Goal: Use online tool/utility: Utilize a website feature to perform a specific function

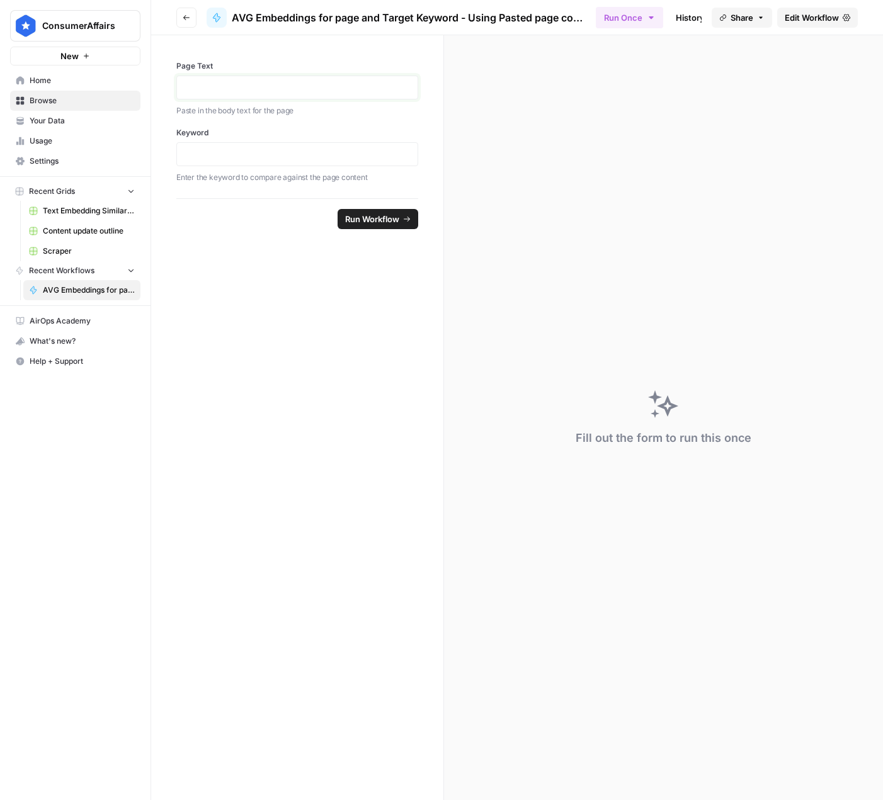
click at [292, 89] on p at bounding box center [297, 87] width 225 height 13
click at [355, 159] on p at bounding box center [297, 154] width 225 height 13
click at [183, 18] on icon "button" at bounding box center [187, 18] width 8 height 8
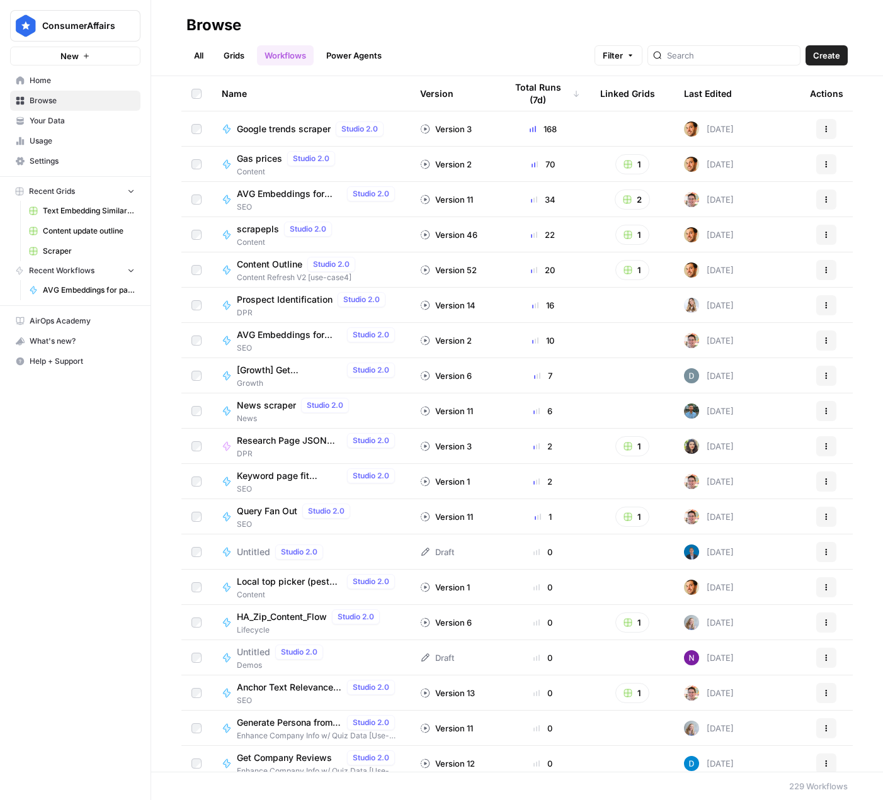
click at [202, 59] on link "All" at bounding box center [198, 55] width 25 height 20
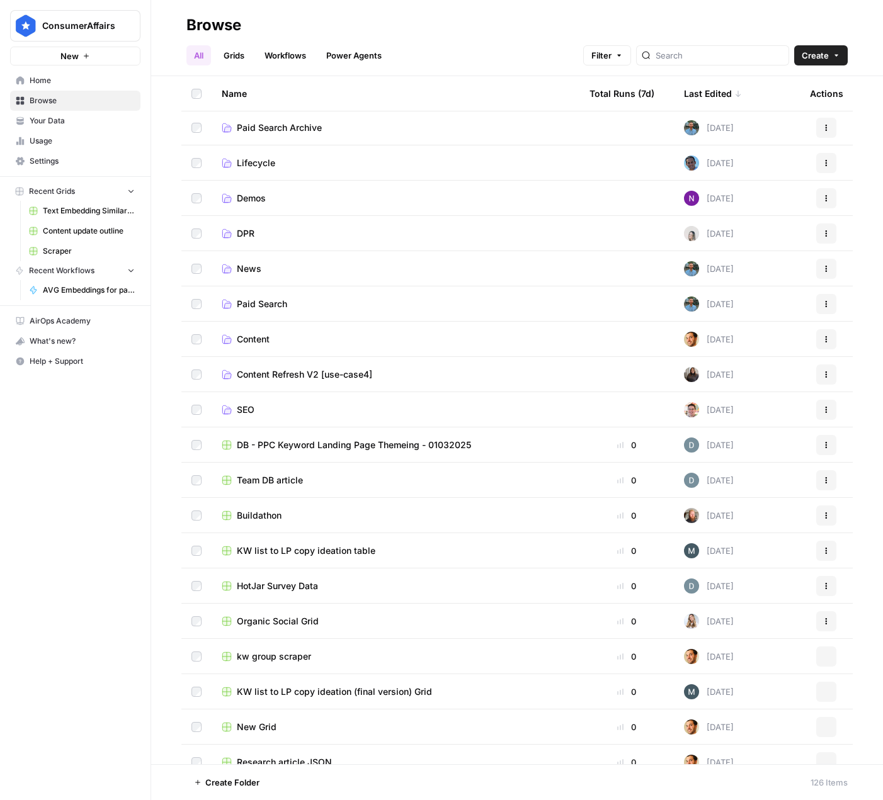
scroll to position [391, 0]
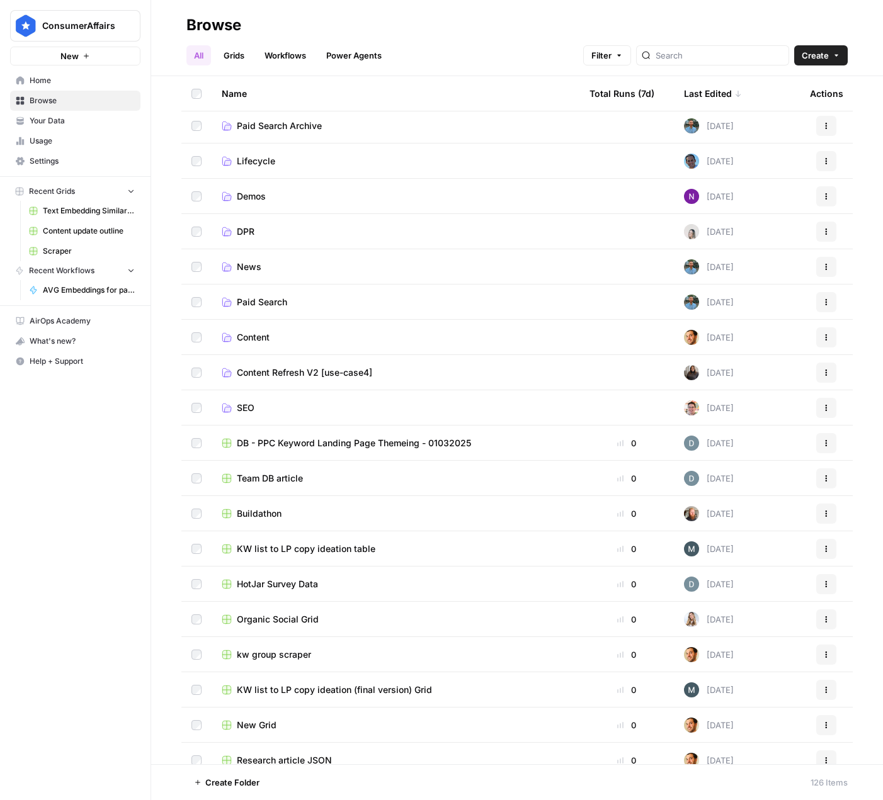
click at [246, 407] on span "SEO" at bounding box center [246, 408] width 18 height 13
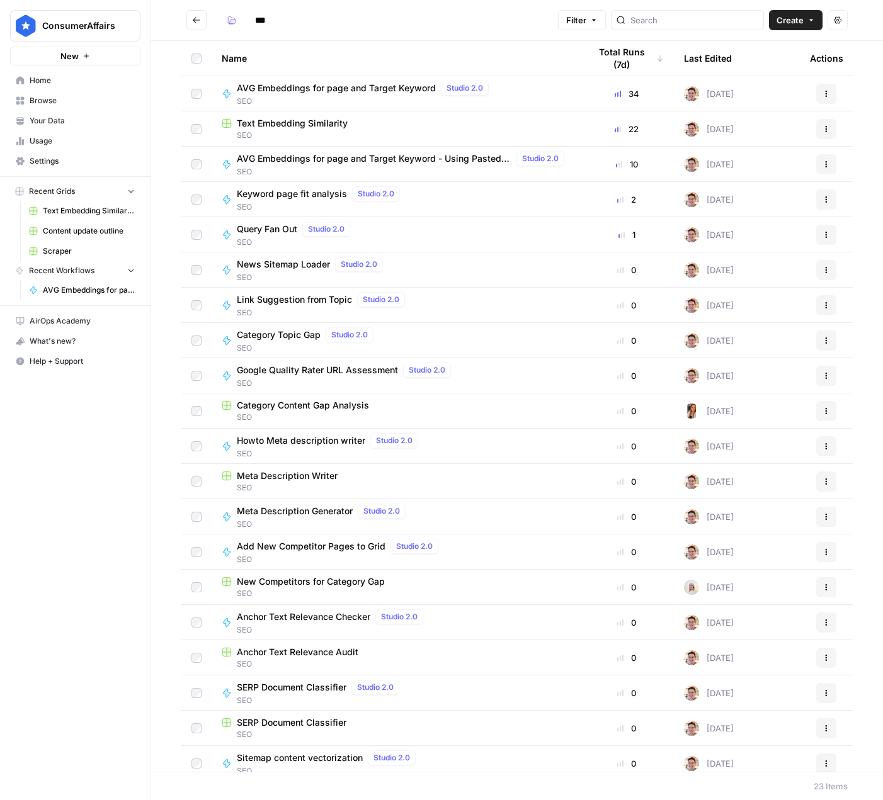
click at [327, 86] on span "AVG Embeddings for page and Target Keyword" at bounding box center [336, 88] width 199 height 13
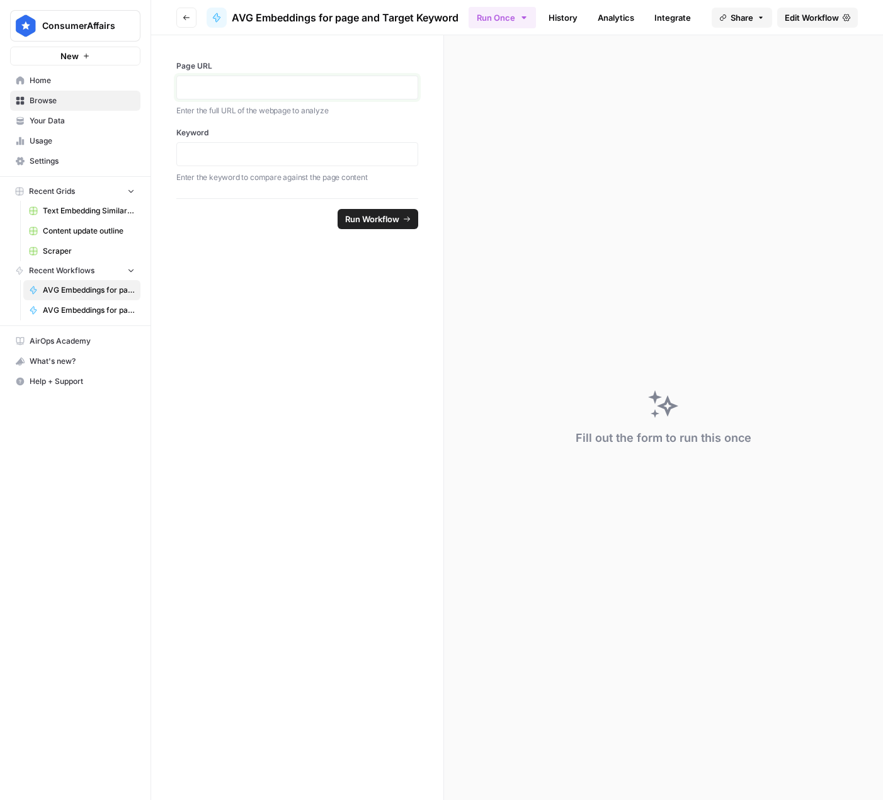
click at [264, 86] on p at bounding box center [297, 87] width 225 height 13
click at [283, 150] on p at bounding box center [297, 154] width 225 height 13
click at [323, 93] on h1 "**********" at bounding box center [297, 87] width 225 height 13
click at [324, 148] on p at bounding box center [297, 154] width 225 height 13
click at [387, 232] on footer "Reset Run Workflow" at bounding box center [297, 218] width 242 height 41
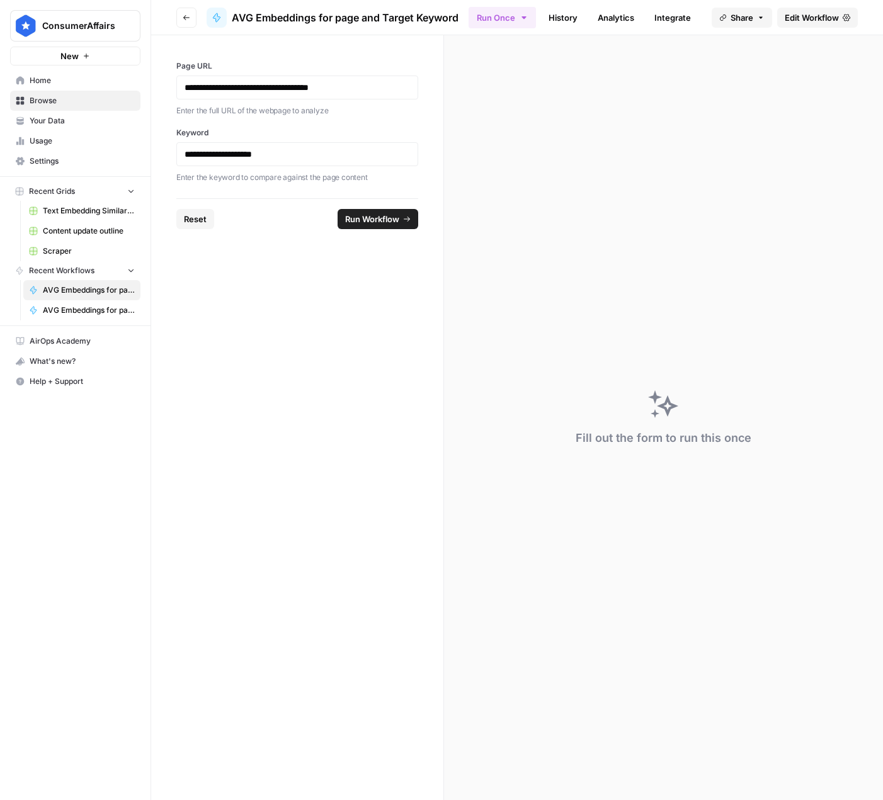
click at [392, 220] on span "Run Workflow" at bounding box center [372, 219] width 54 height 13
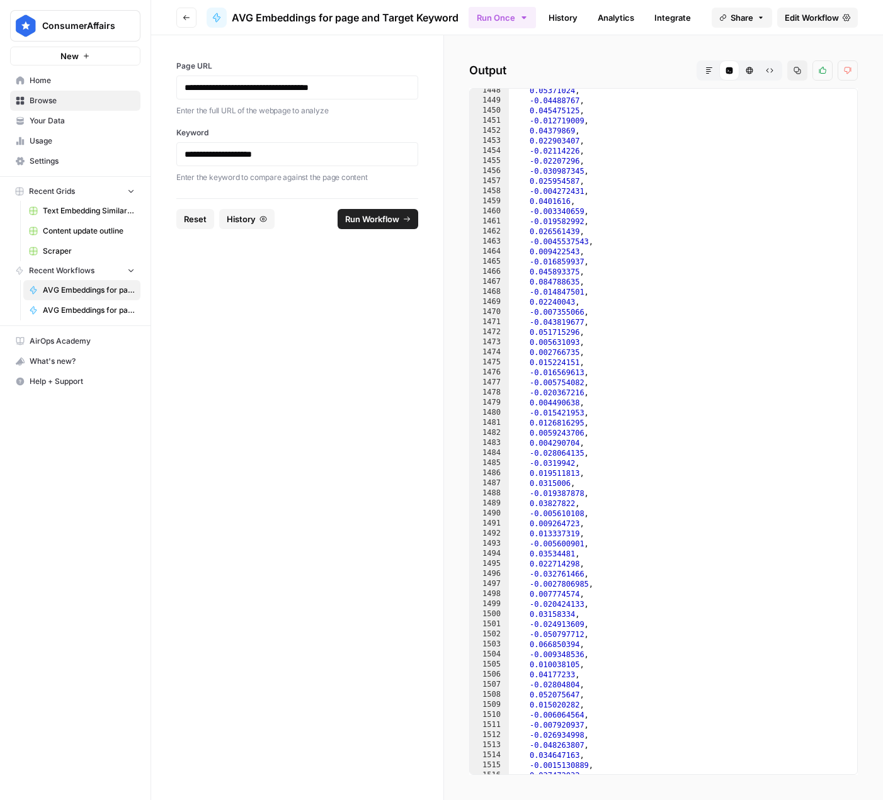
scroll to position [14860, 0]
